Goal: Information Seeking & Learning: Learn about a topic

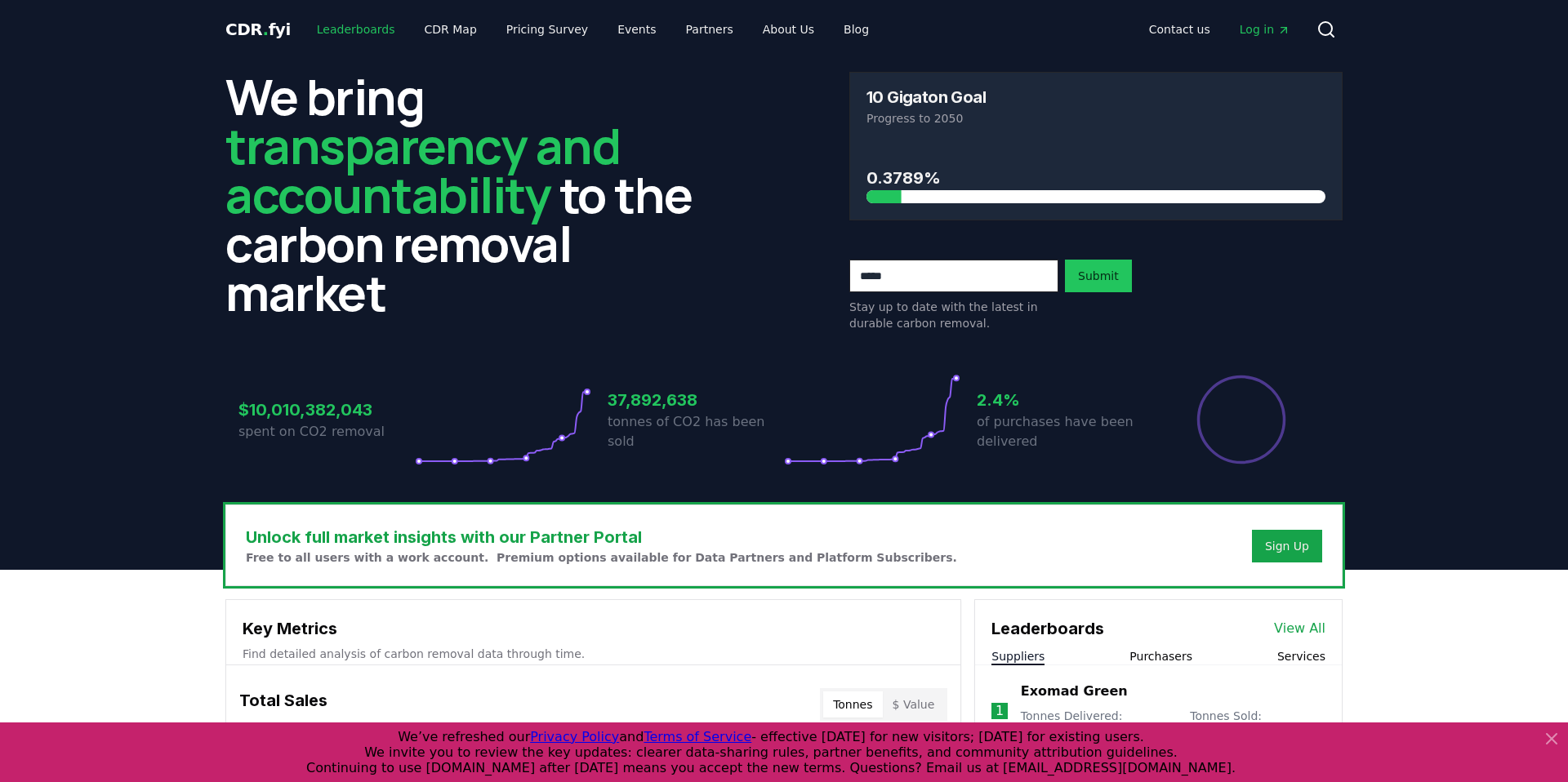
click at [343, 29] on link "Leaderboards" at bounding box center [356, 29] width 104 height 29
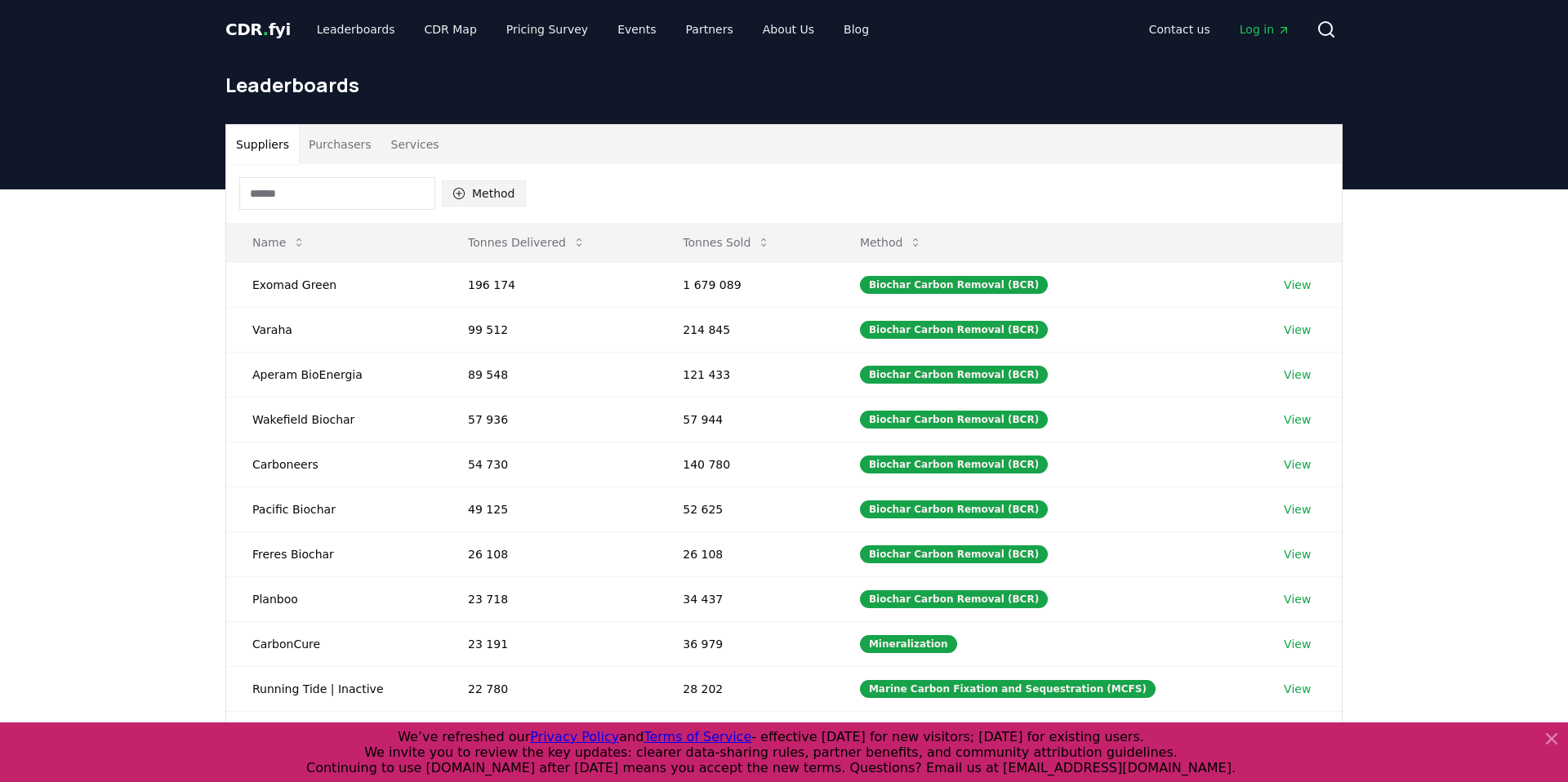
click at [486, 194] on button "Method" at bounding box center [483, 193] width 84 height 26
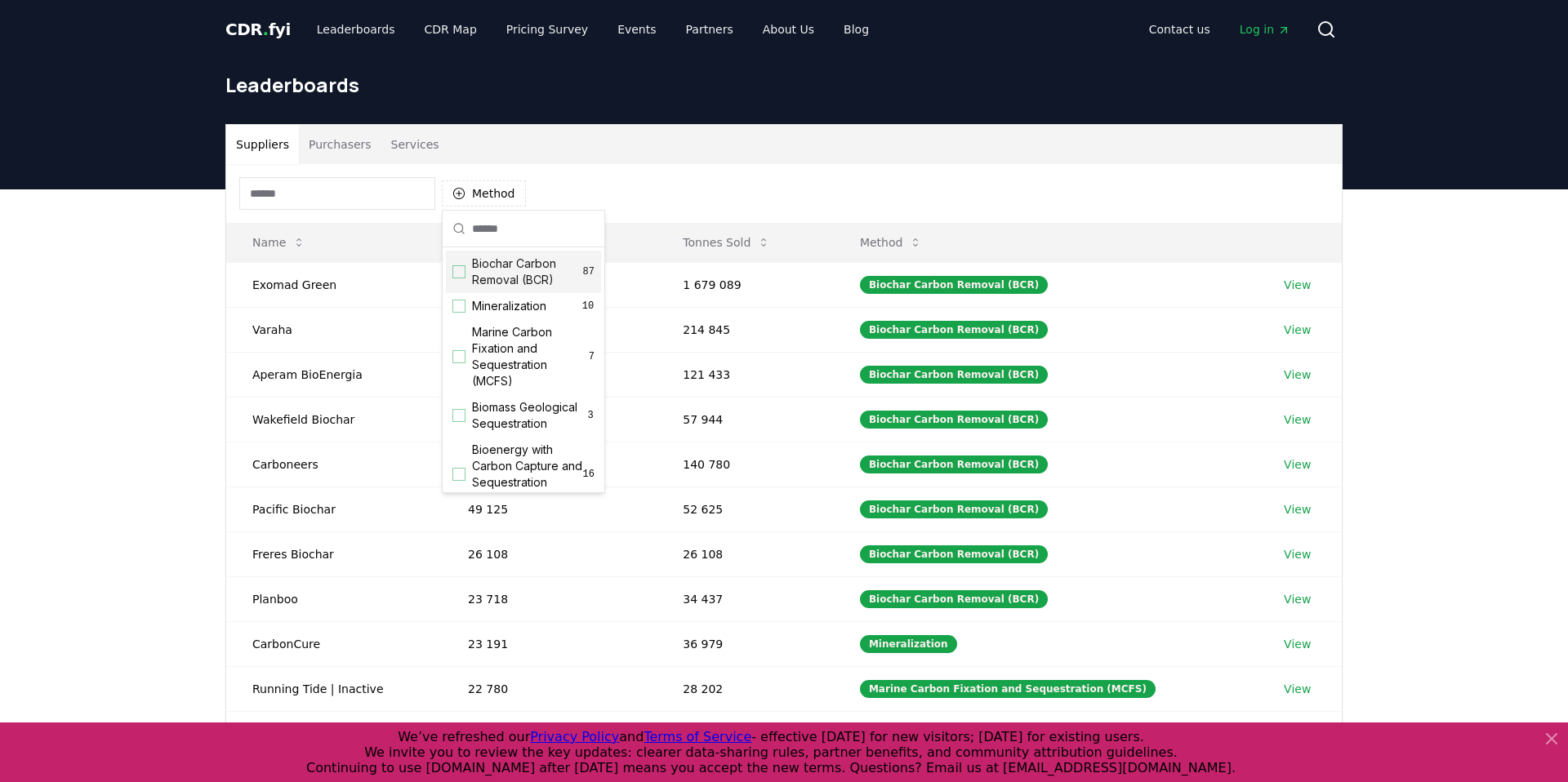
click at [659, 197] on div "Method" at bounding box center [784, 193] width 1116 height 59
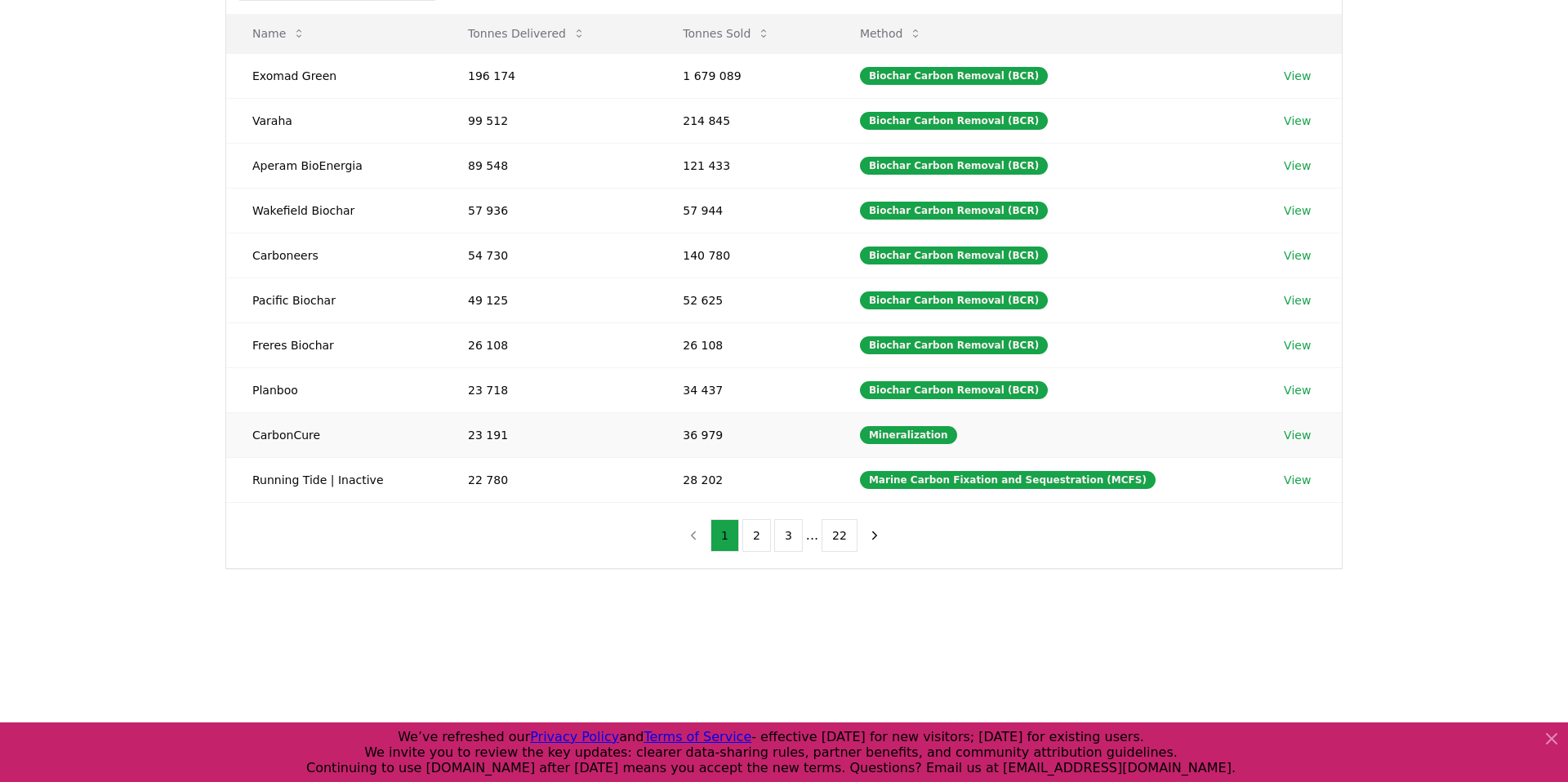
scroll to position [213, 0]
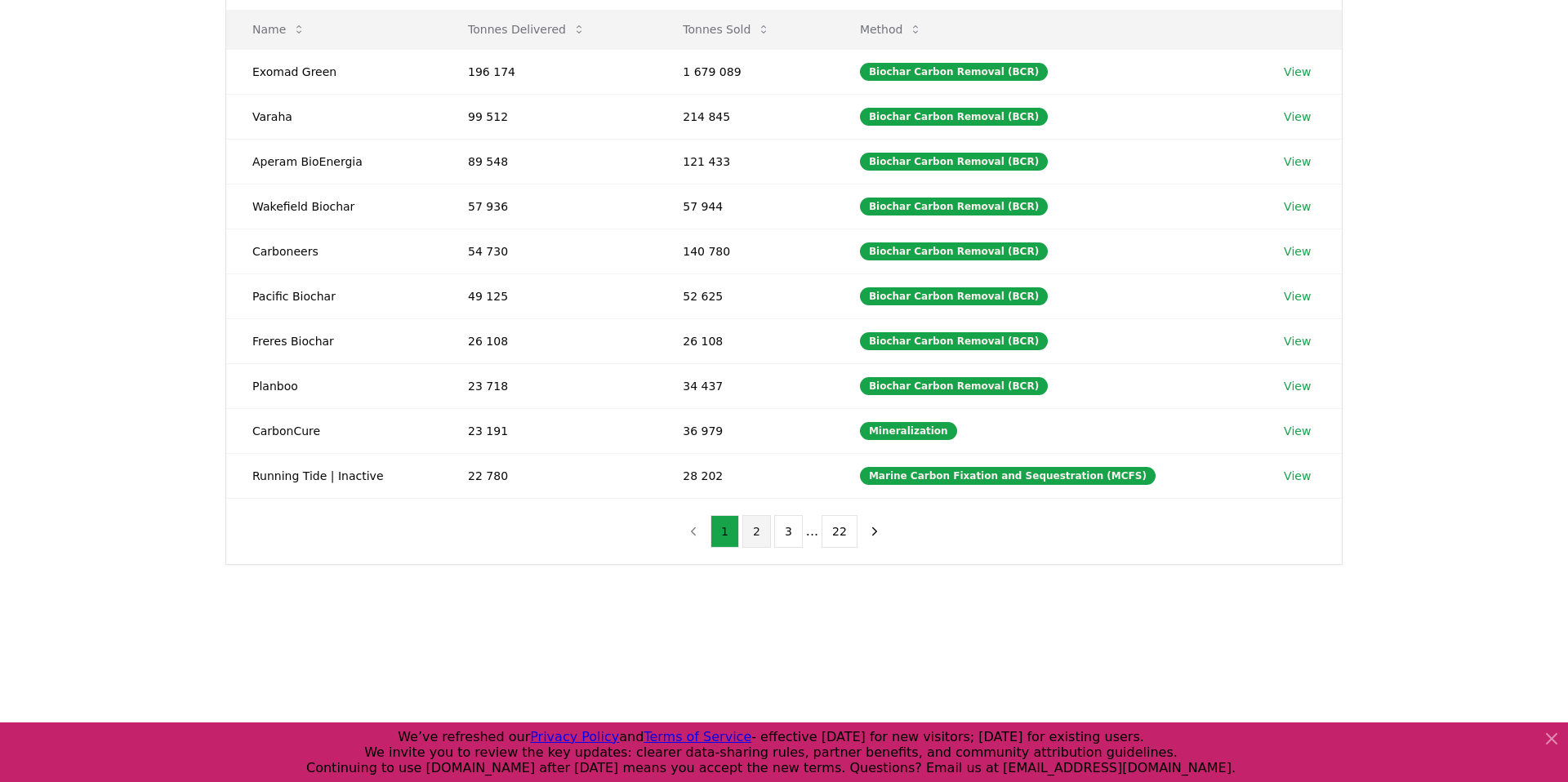
click at [761, 537] on button "2" at bounding box center [757, 532] width 29 height 33
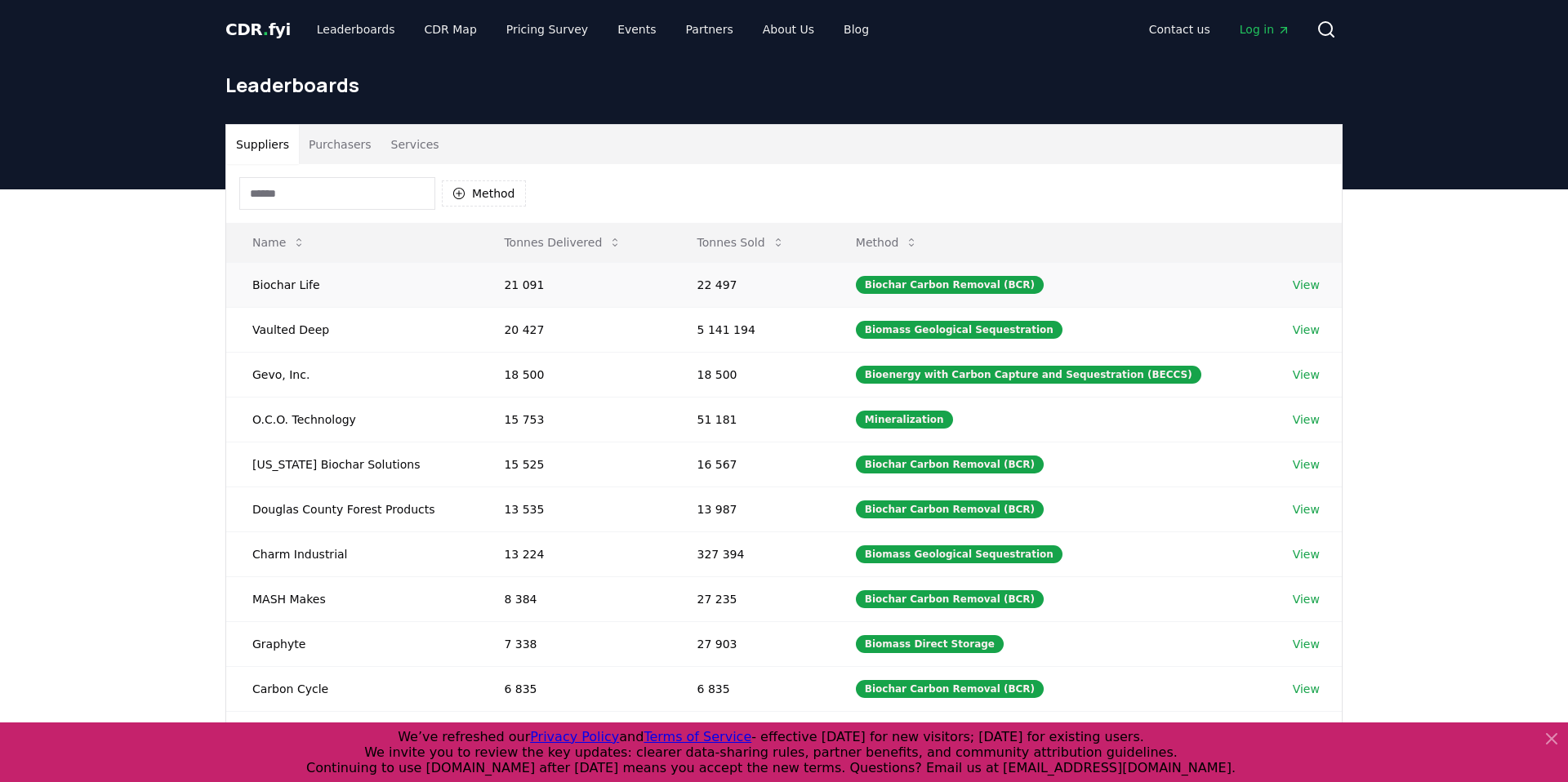
scroll to position [75, 0]
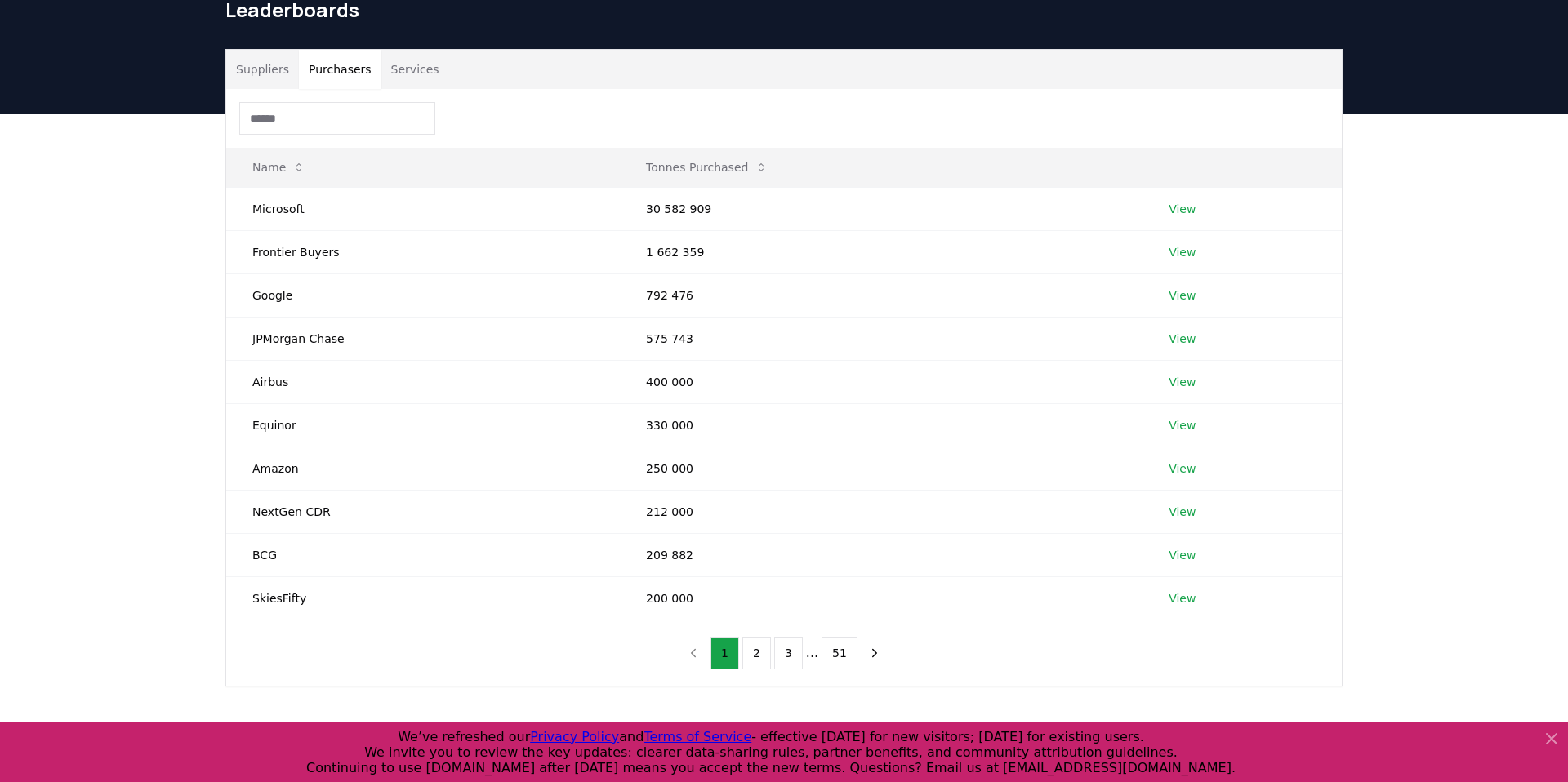
click at [347, 78] on button "Purchasers" at bounding box center [339, 70] width 82 height 40
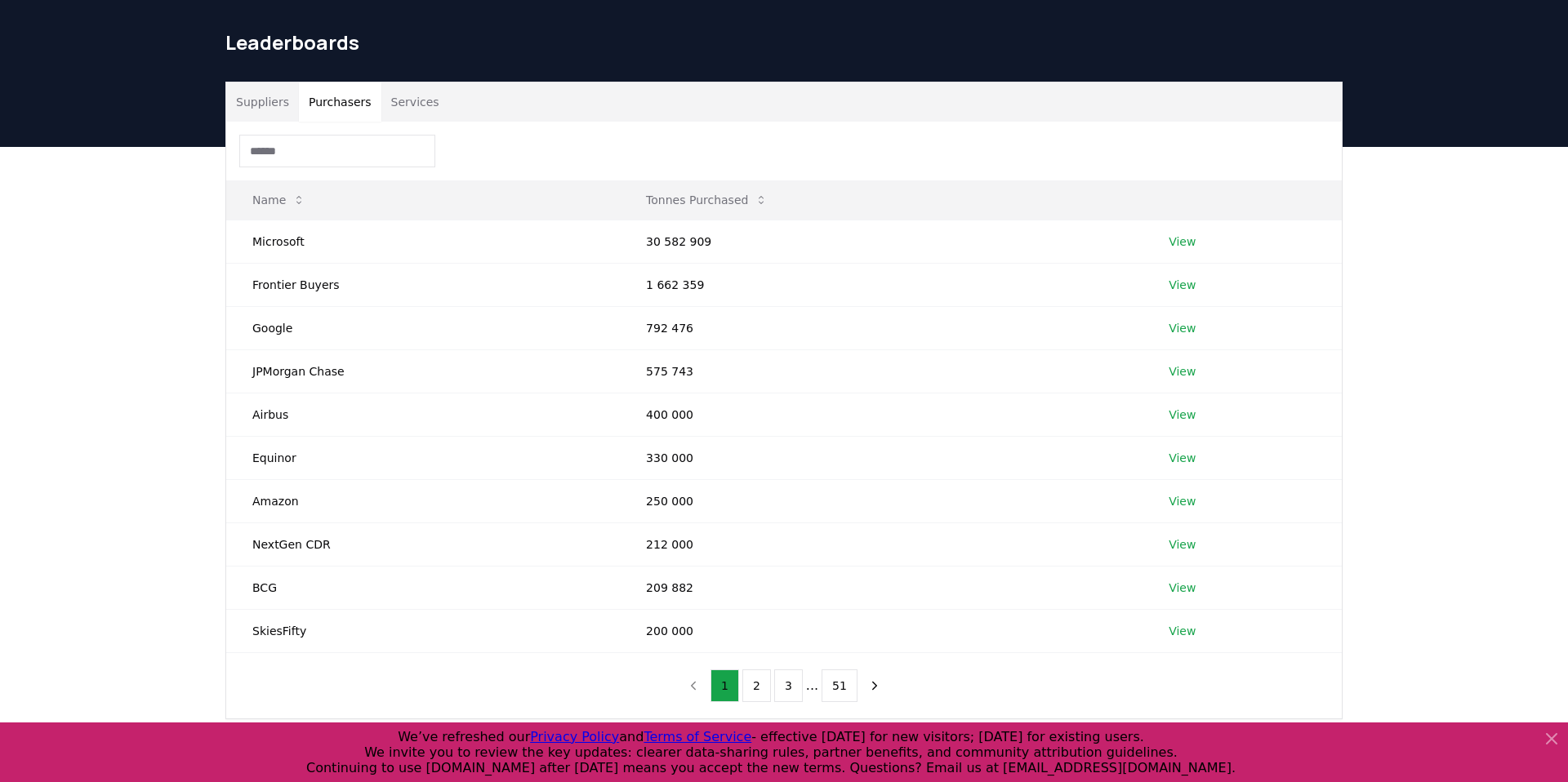
scroll to position [0, 0]
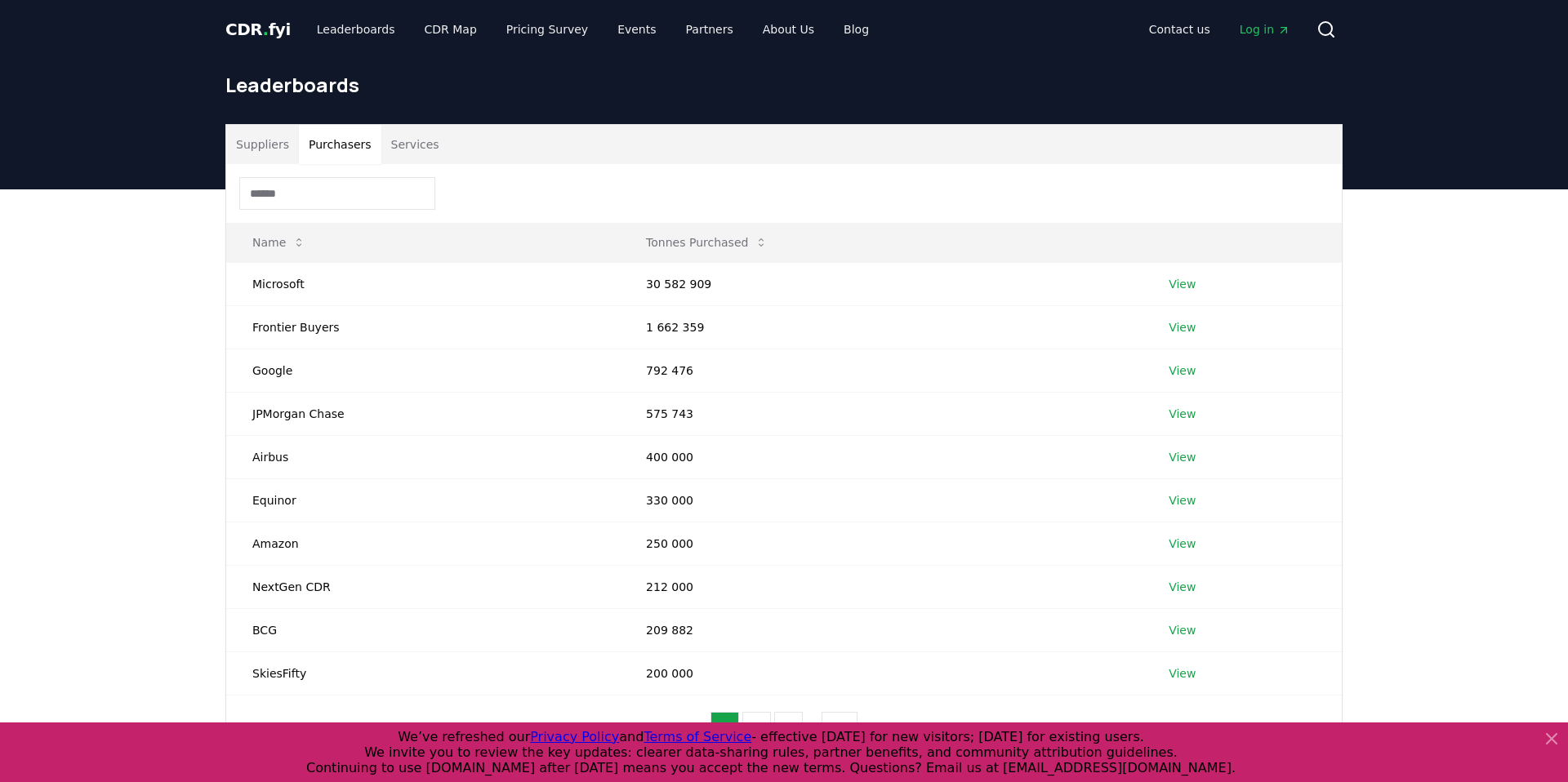
click at [414, 144] on button "Services" at bounding box center [415, 144] width 68 height 40
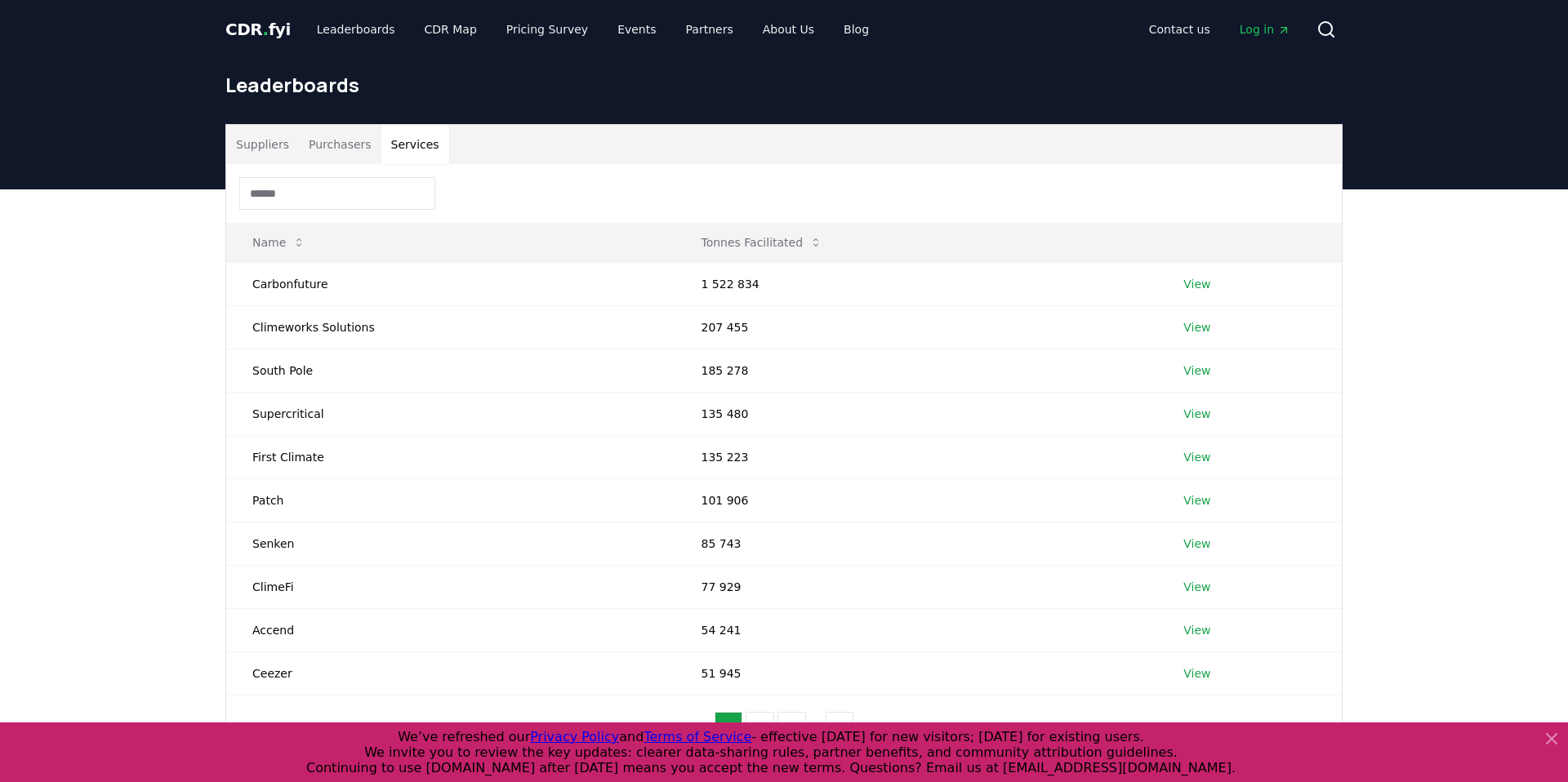
click at [331, 151] on button "Purchasers" at bounding box center [339, 144] width 82 height 40
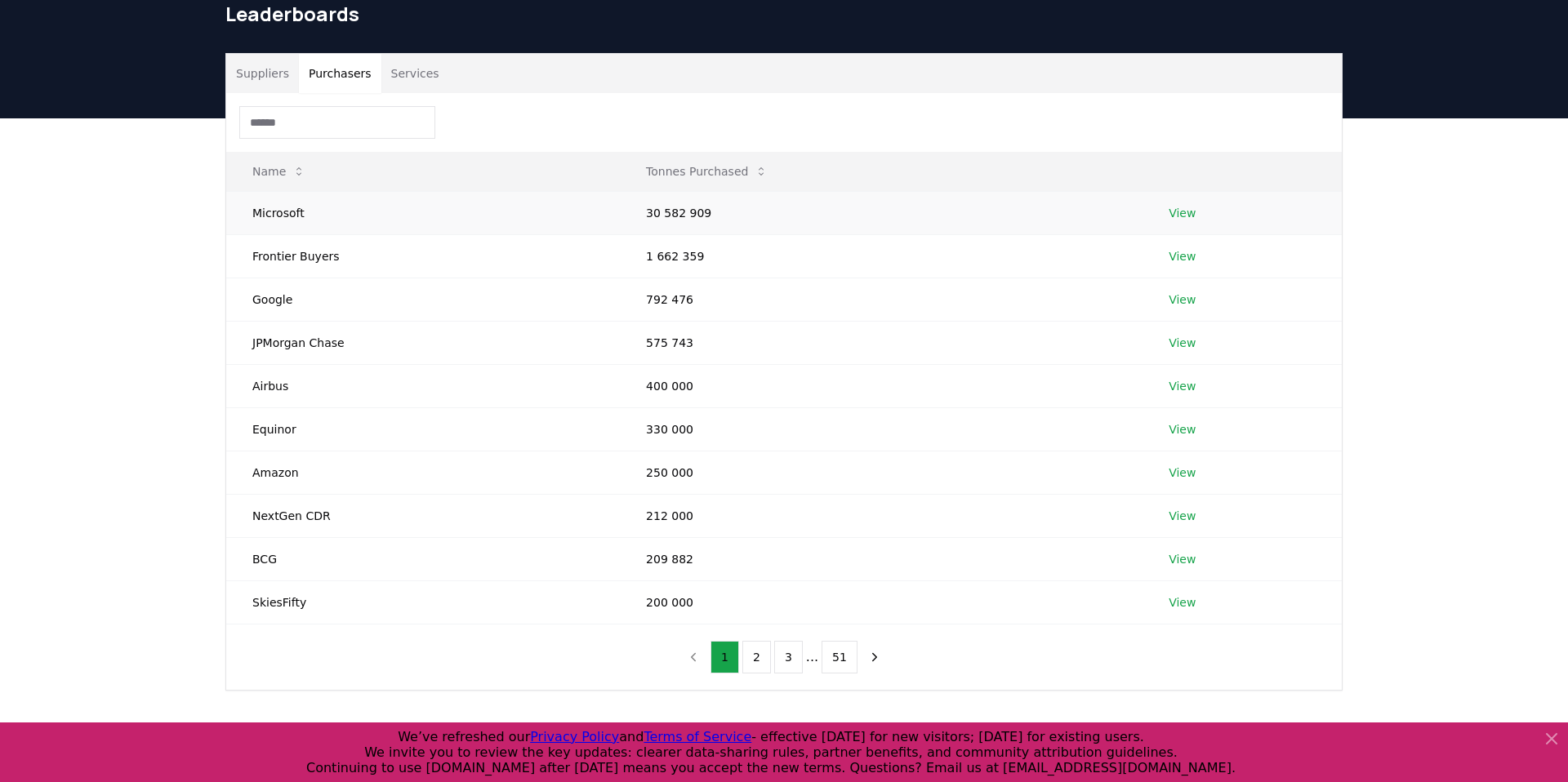
scroll to position [66, 0]
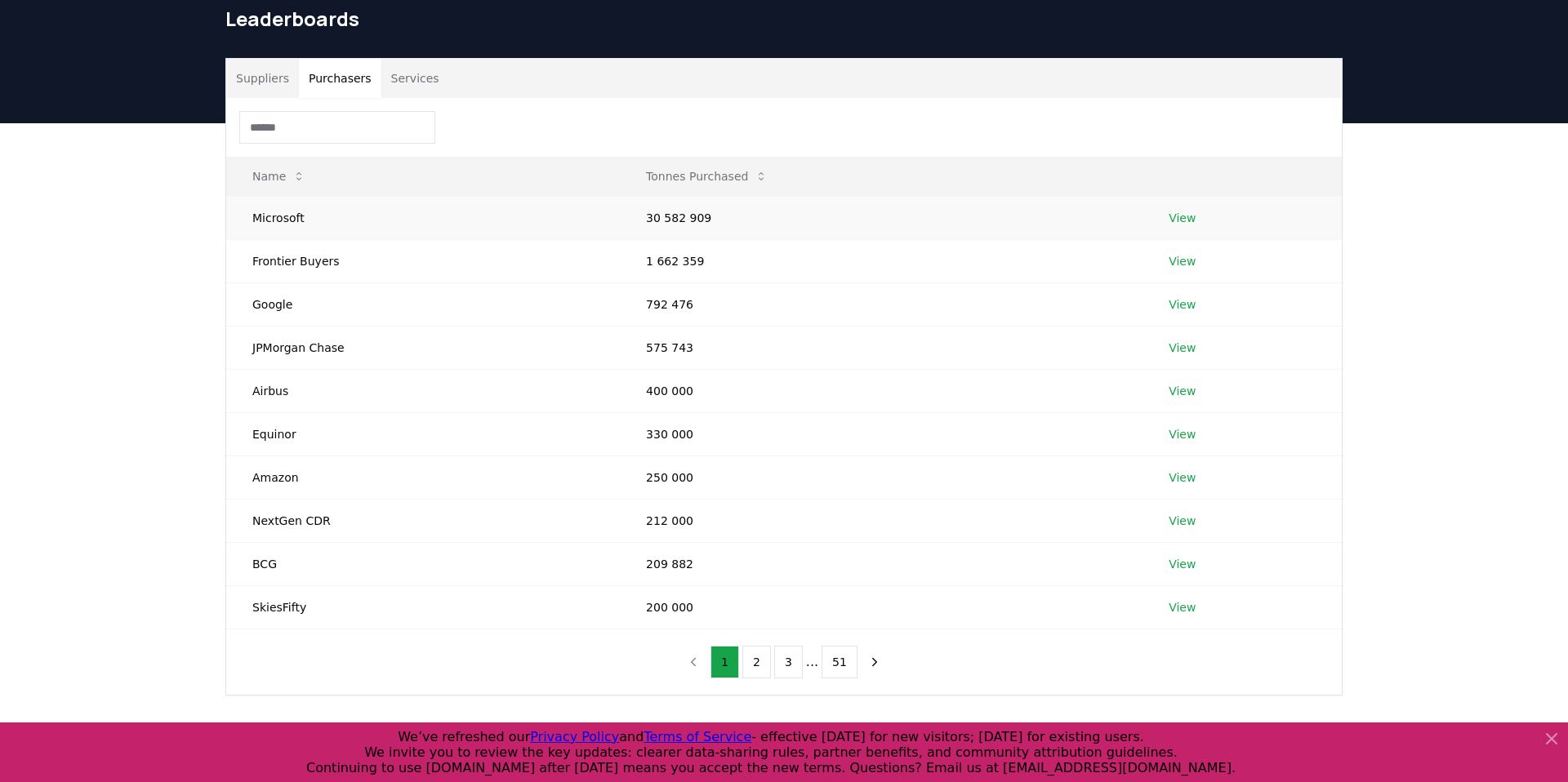
click at [1184, 217] on link "View" at bounding box center [1182, 217] width 27 height 16
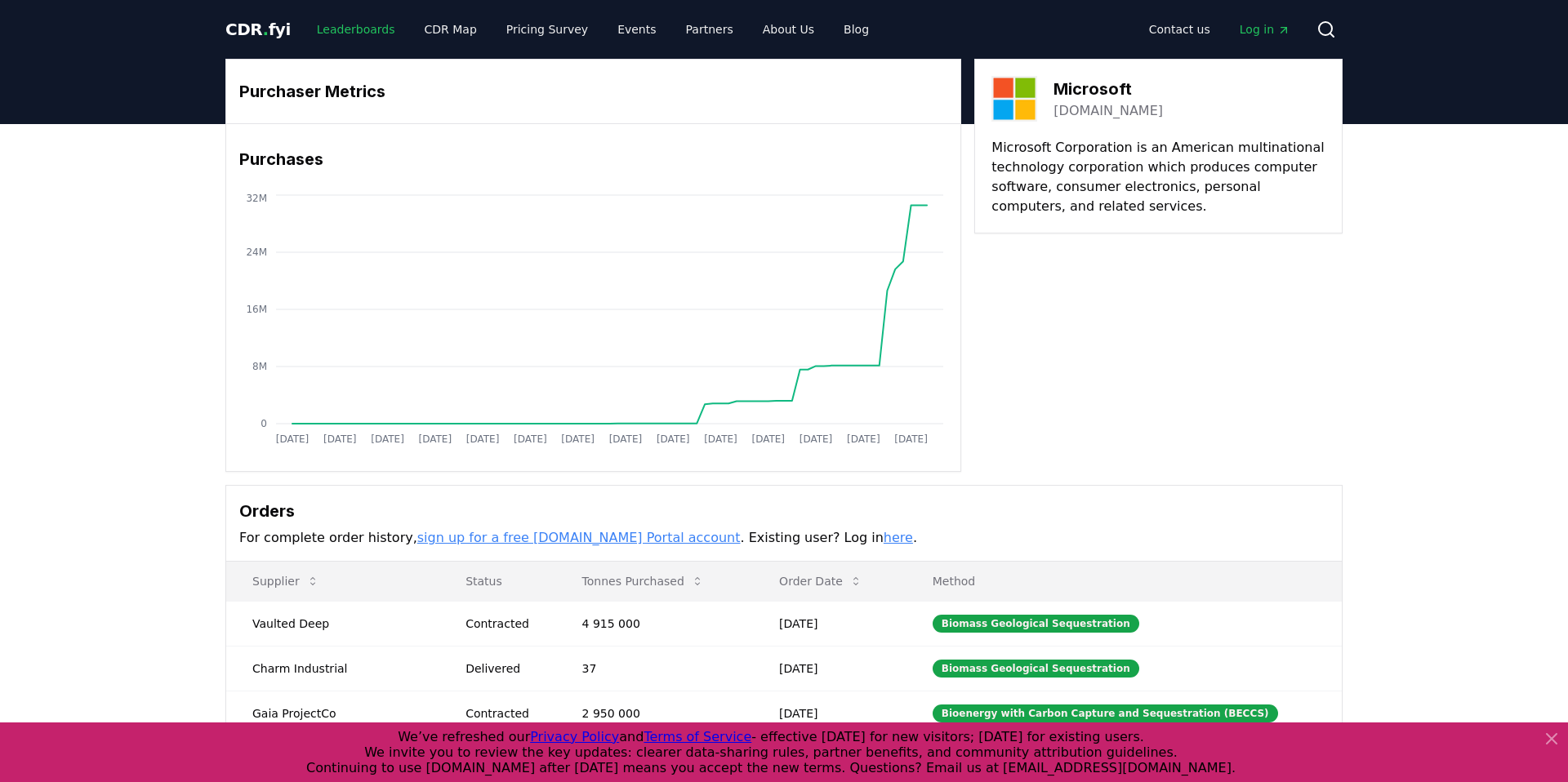
click at [369, 33] on link "Leaderboards" at bounding box center [356, 29] width 104 height 29
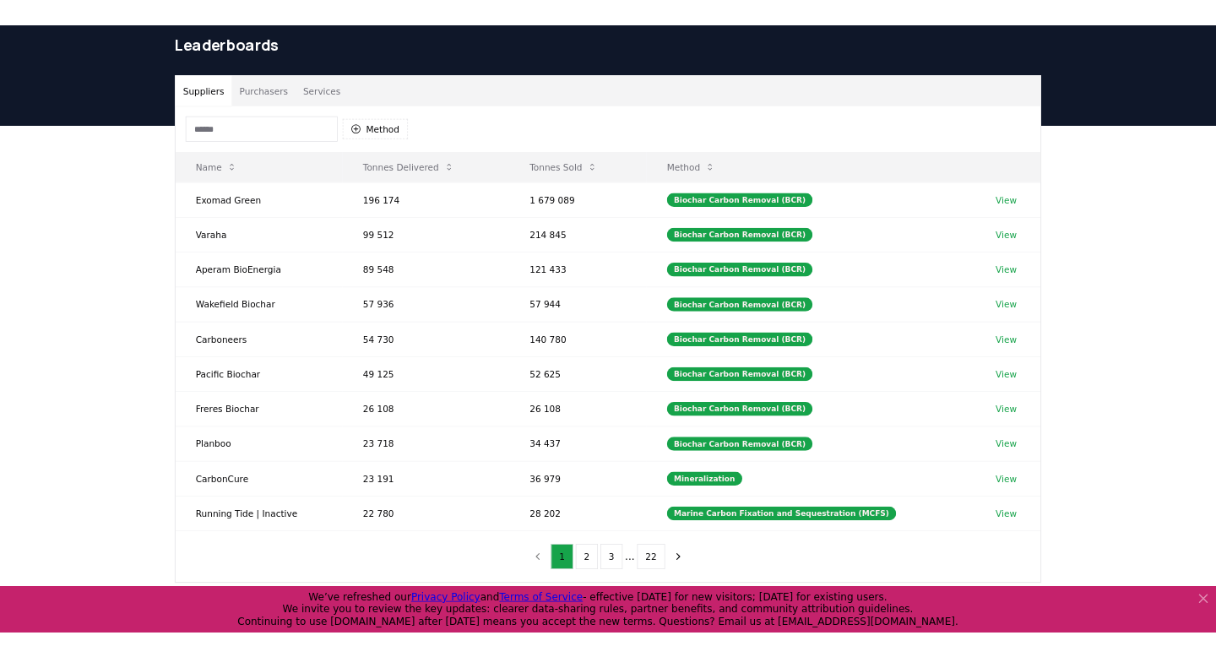
scroll to position [65, 0]
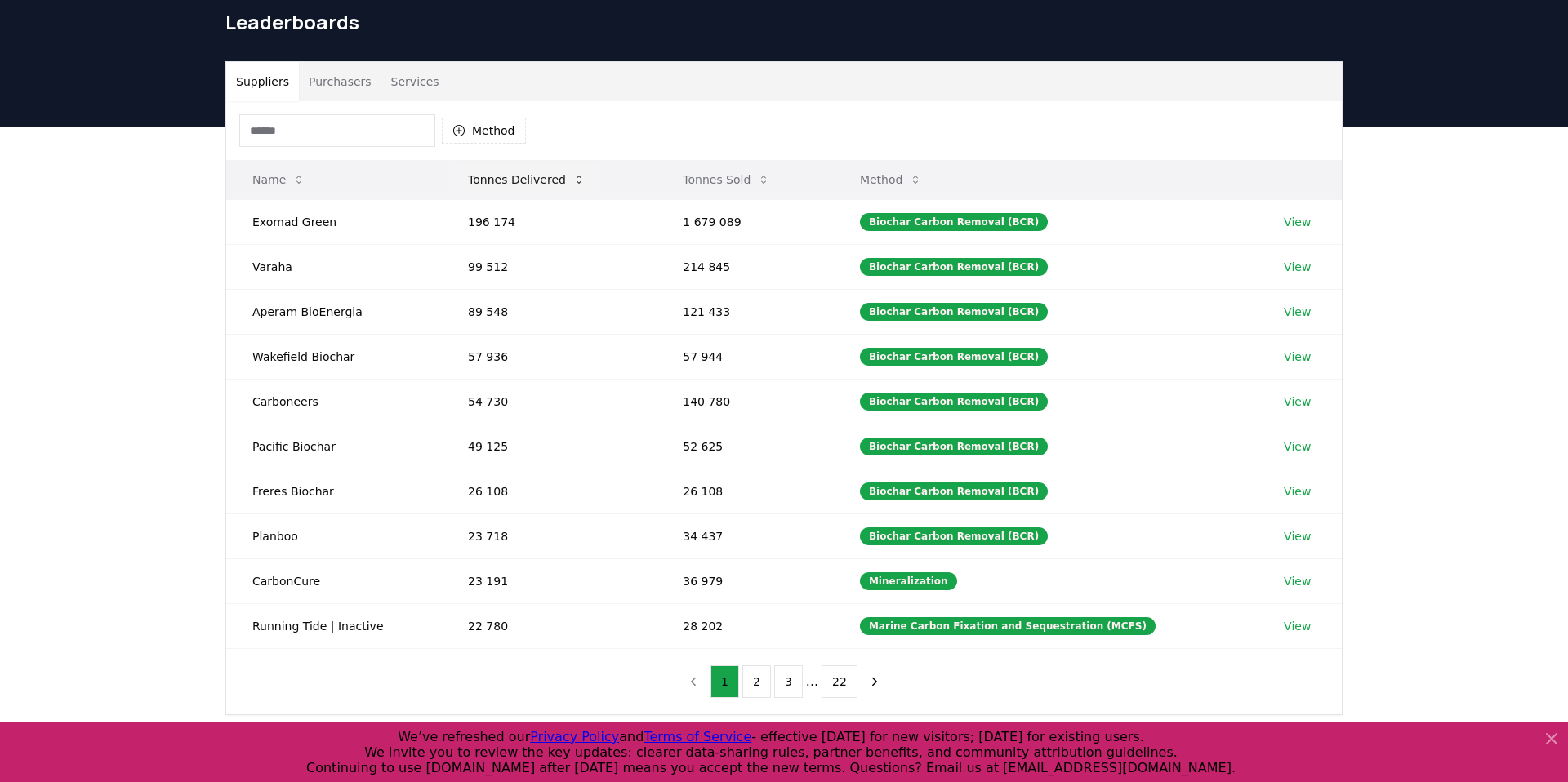
click at [523, 181] on button "Tonnes Delivered" at bounding box center [526, 180] width 144 height 33
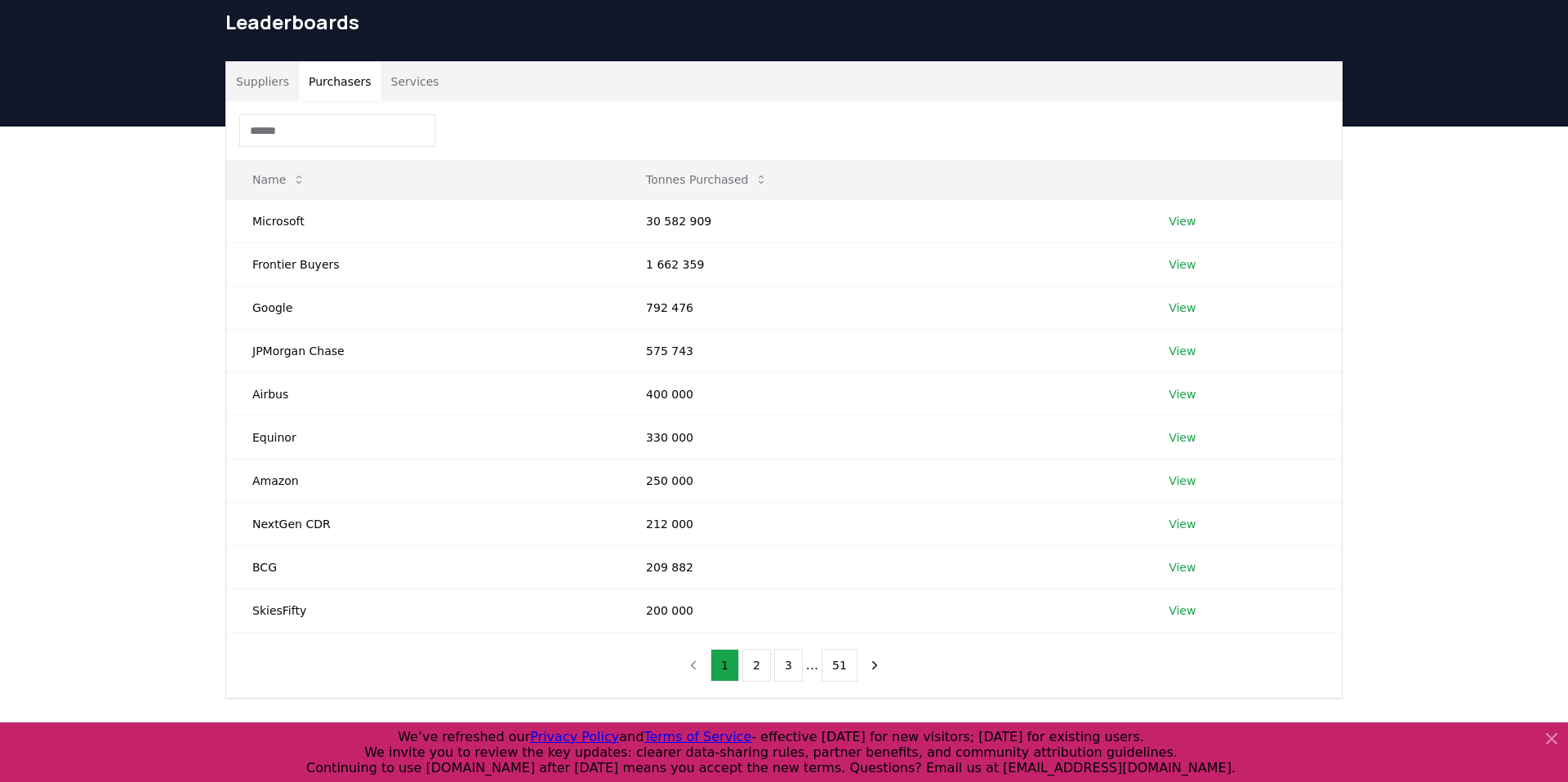
click at [307, 63] on button "Purchasers" at bounding box center [339, 81] width 82 height 40
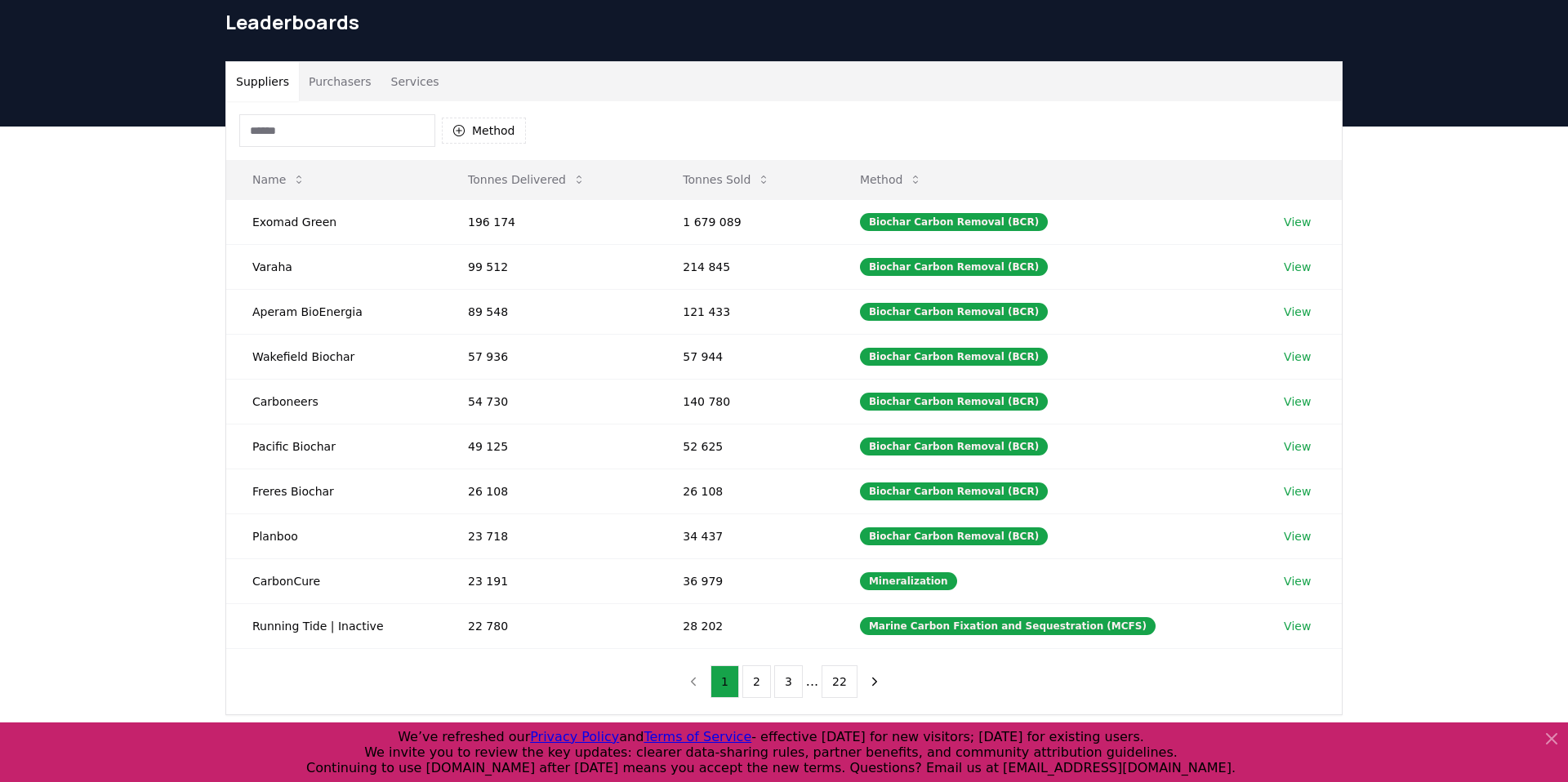
click at [274, 88] on button "Suppliers" at bounding box center [262, 81] width 73 height 40
click at [711, 175] on button "Tonnes Sold" at bounding box center [726, 180] width 113 height 33
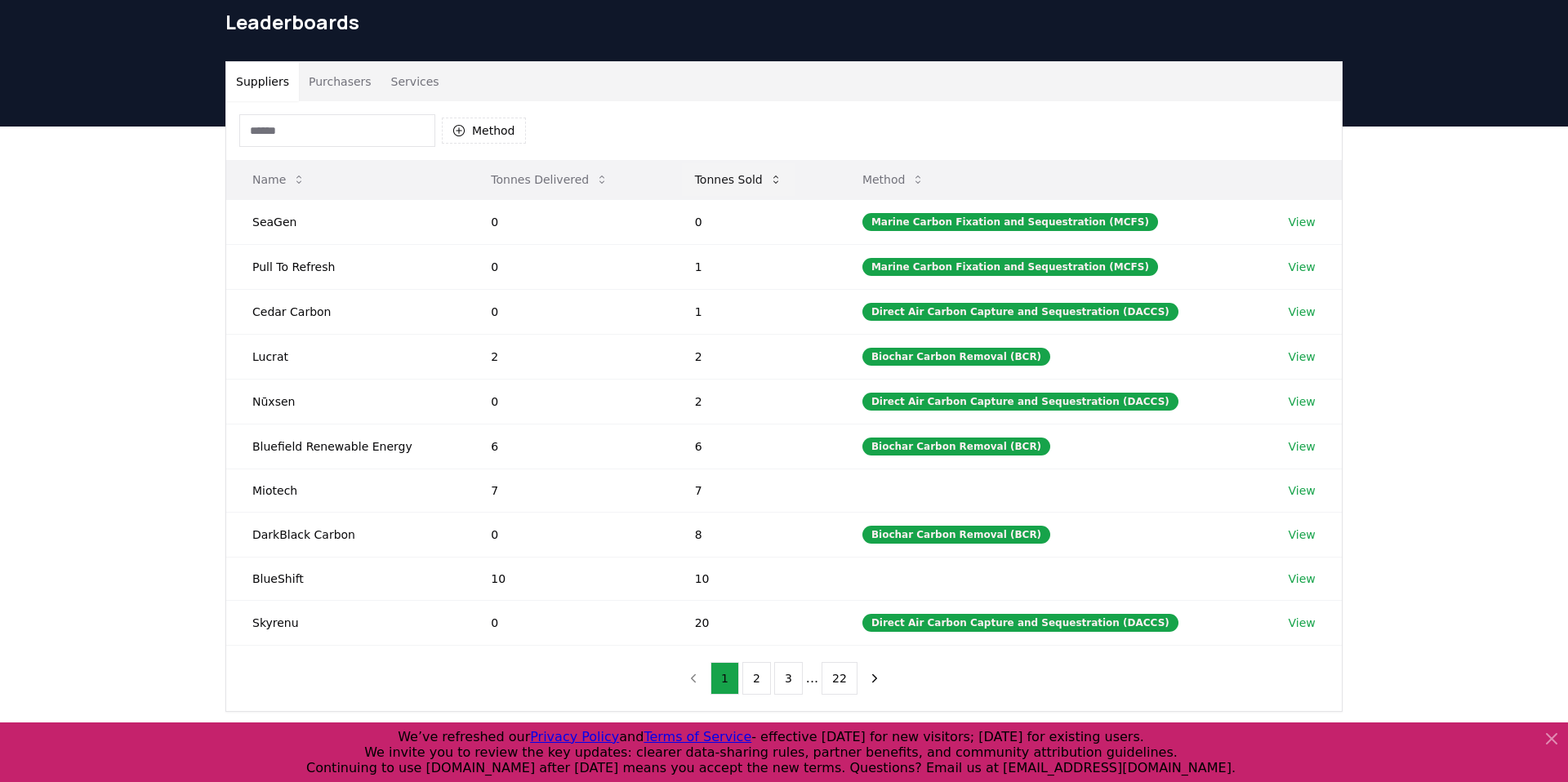
click at [711, 175] on button "Tonnes Sold" at bounding box center [738, 180] width 113 height 33
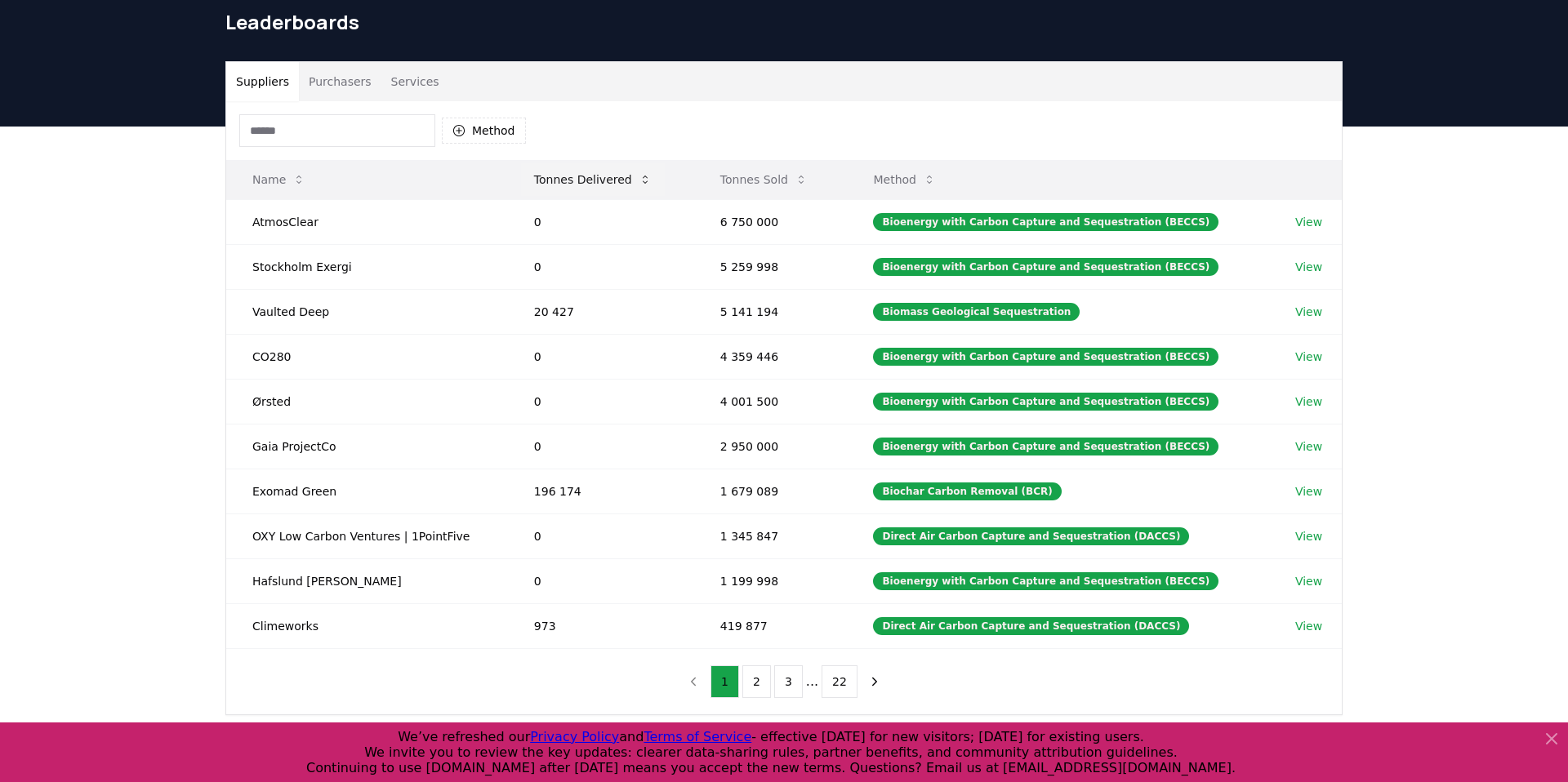
click at [591, 184] on button "Tonnes Delivered" at bounding box center [593, 180] width 144 height 33
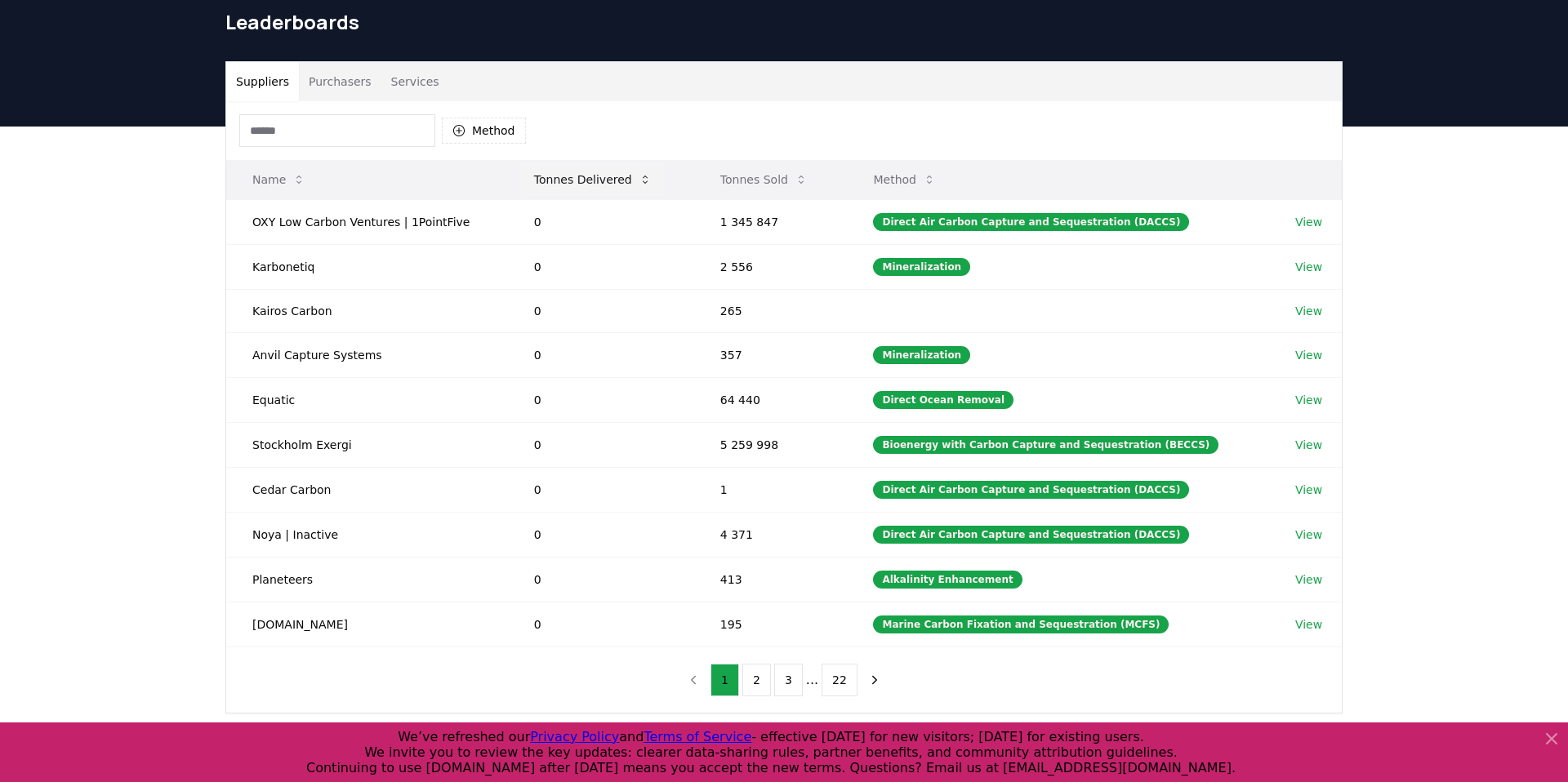
click at [591, 184] on button "Tonnes Delivered" at bounding box center [593, 180] width 144 height 33
